Goal: Use online tool/utility: Utilize a website feature to perform a specific function

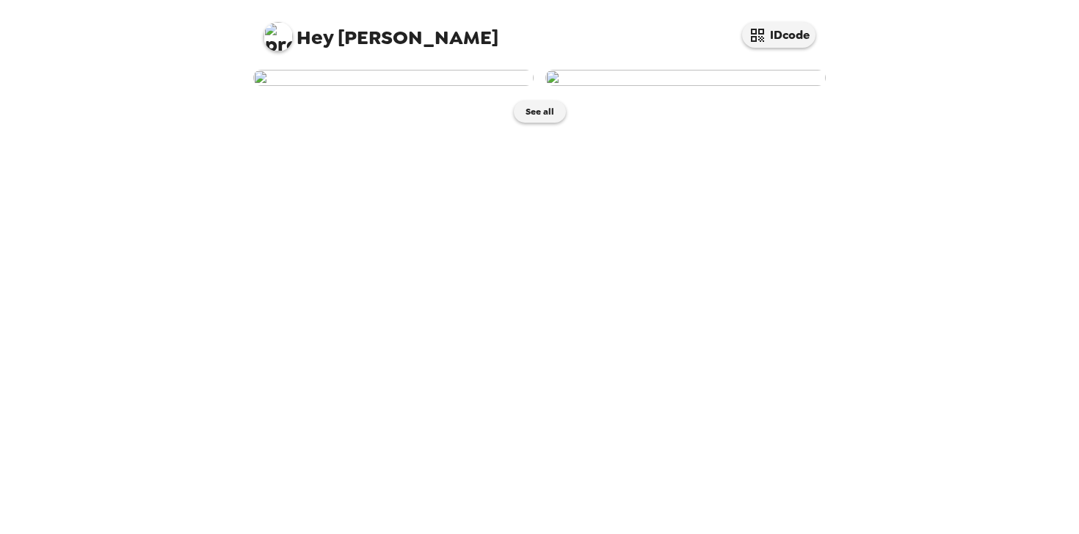
click at [450, 86] on img at bounding box center [393, 78] width 280 height 16
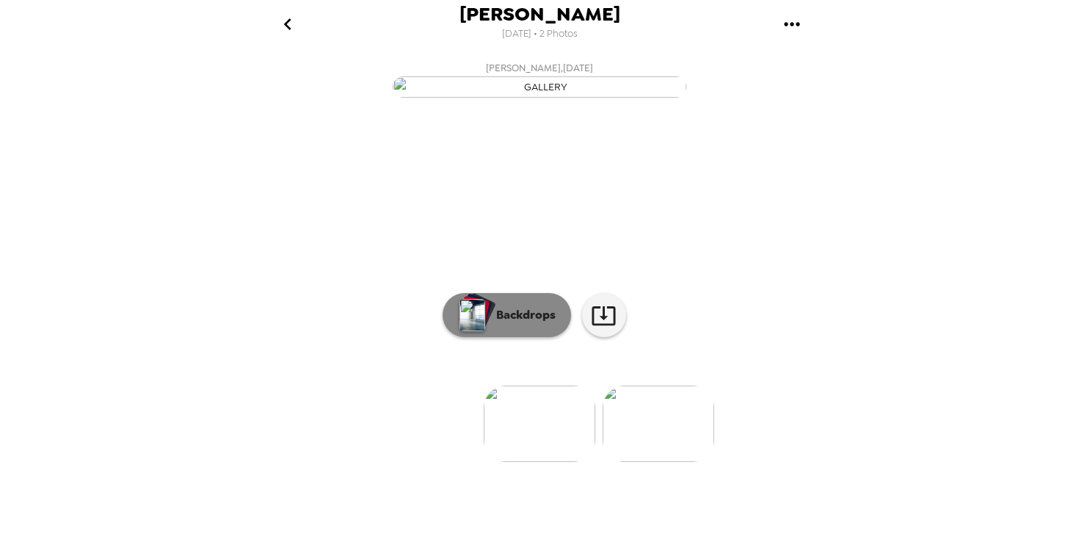
click at [506, 337] on button "Backdrops" at bounding box center [507, 315] width 128 height 44
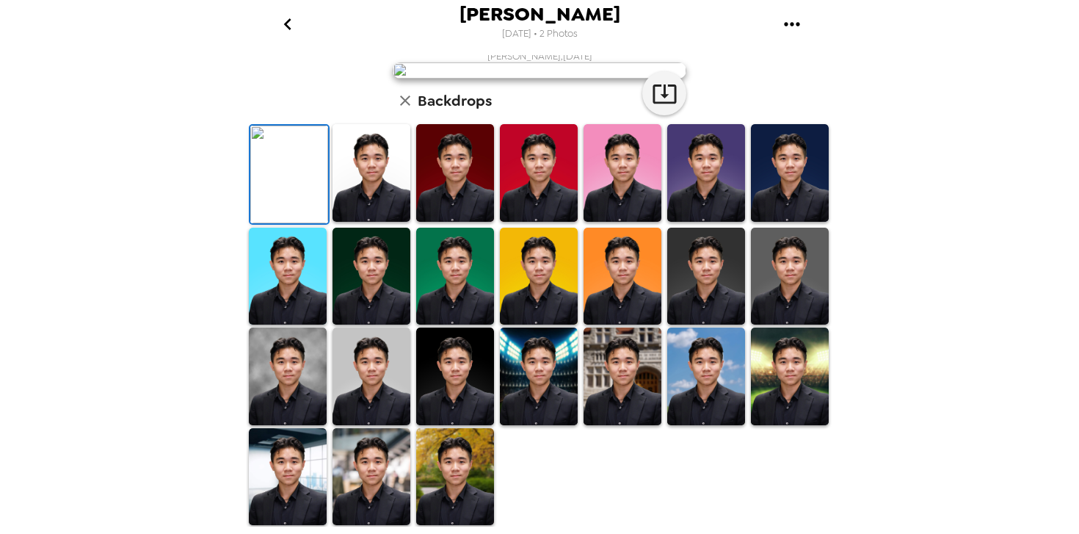
scroll to position [357, 0]
click at [782, 167] on img at bounding box center [790, 173] width 78 height 98
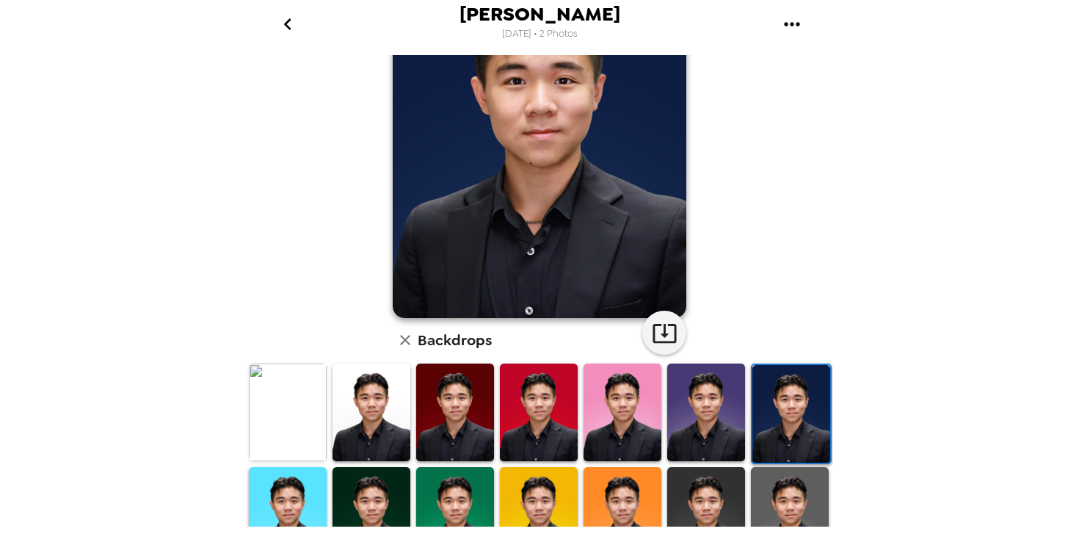
scroll to position [138, 0]
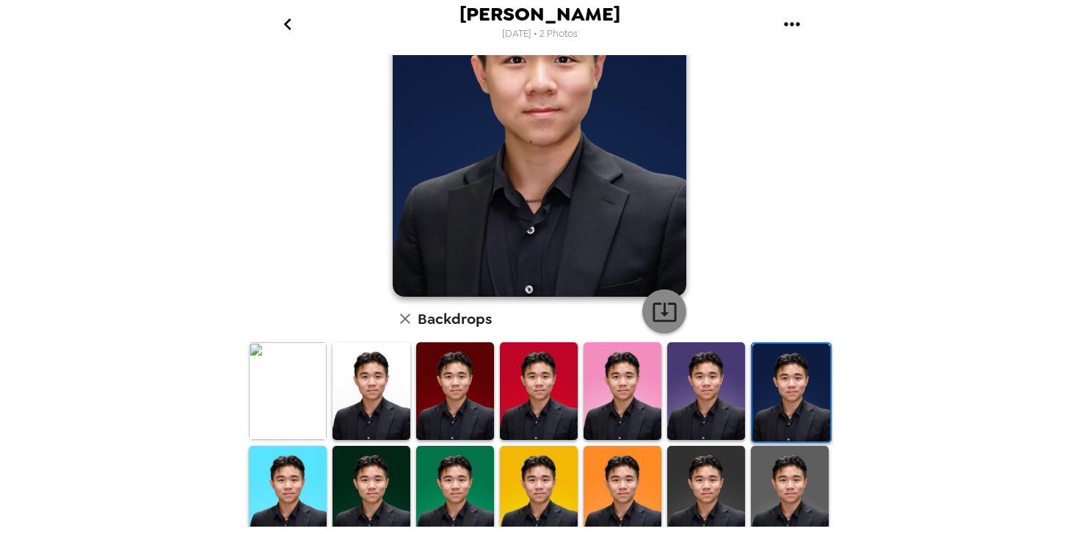
click at [659, 302] on icon "button" at bounding box center [664, 311] width 23 height 19
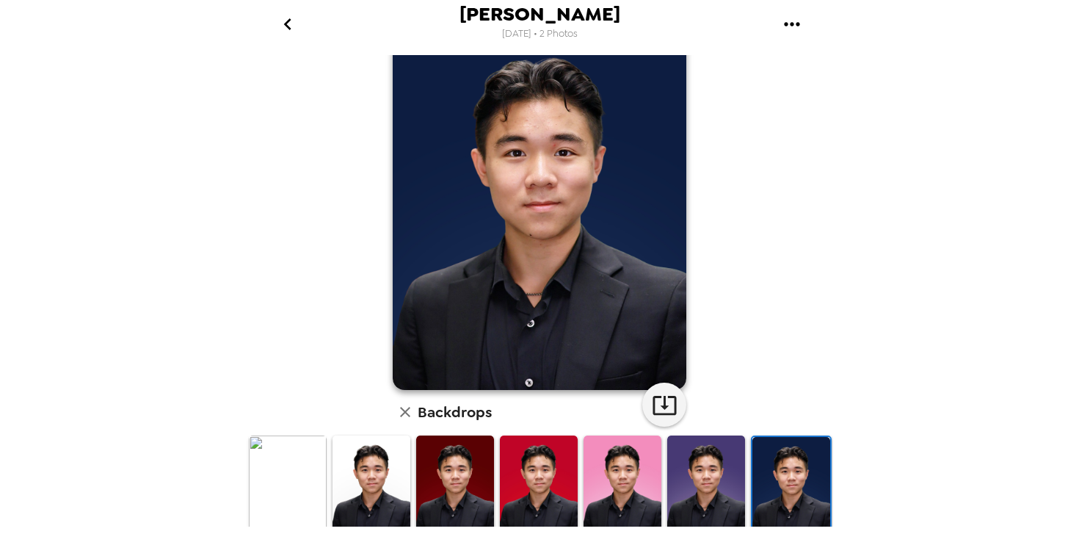
scroll to position [43, 0]
